Goal: Find specific page/section

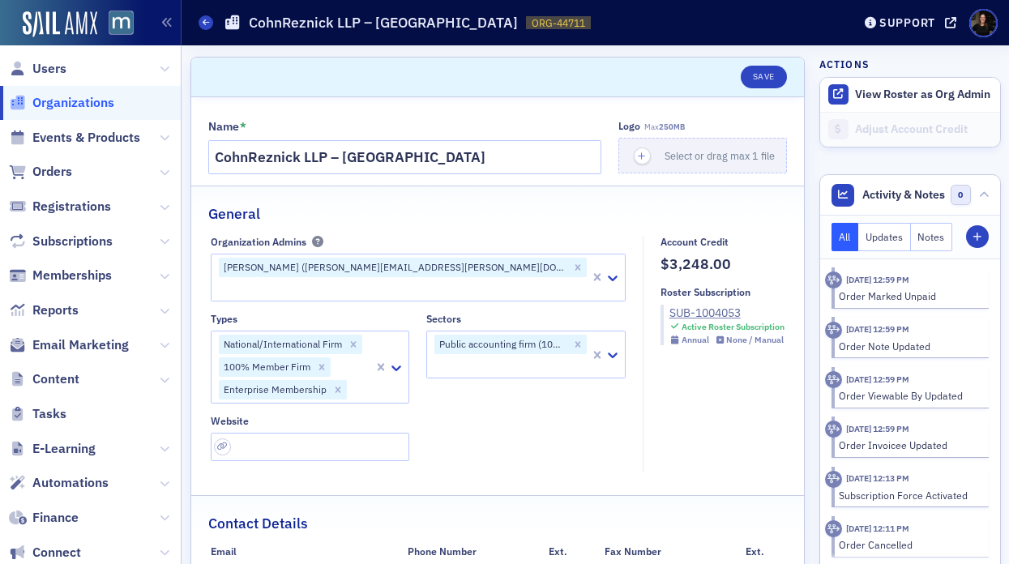
select select "US"
